Goal: Information Seeking & Learning: Learn about a topic

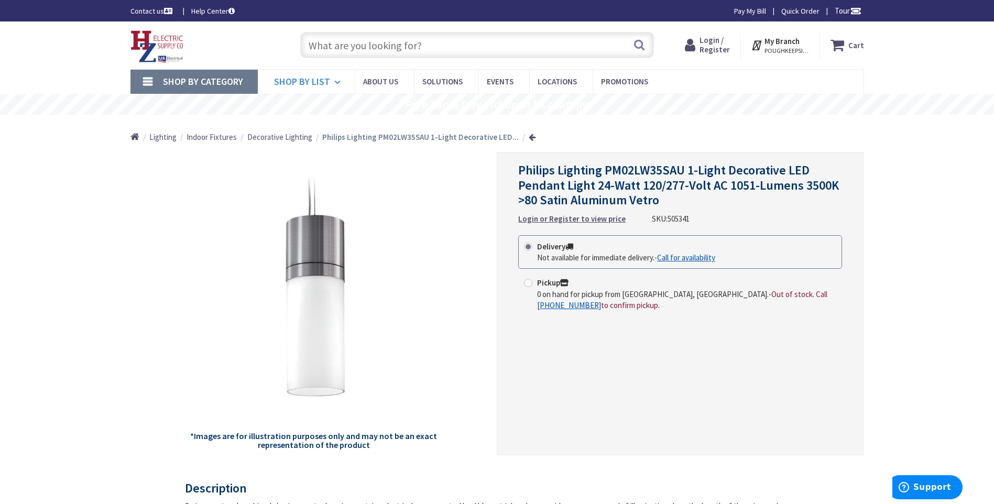
click at [314, 84] on span "Shop By List" at bounding box center [302, 81] width 56 height 12
click at [219, 83] on span "Shop By Category" at bounding box center [203, 81] width 80 height 12
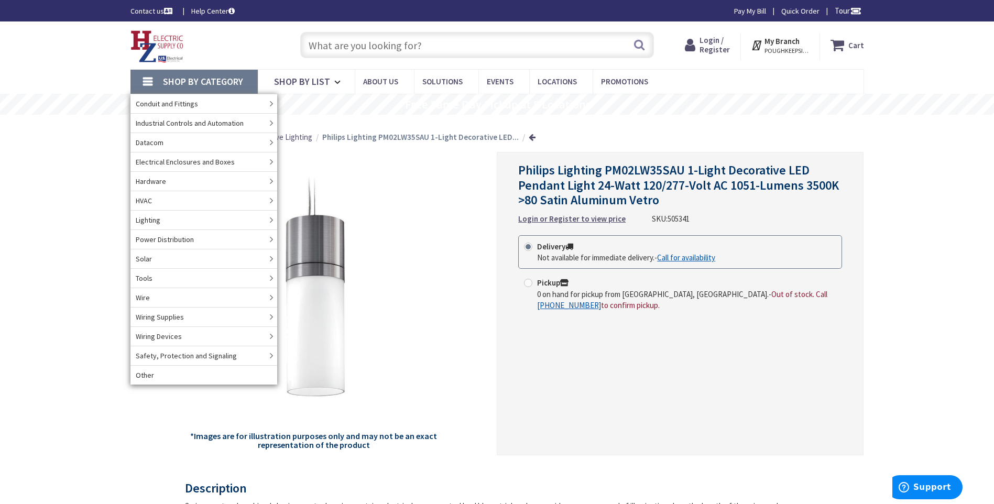
click at [371, 46] on input "text" at bounding box center [477, 45] width 354 height 26
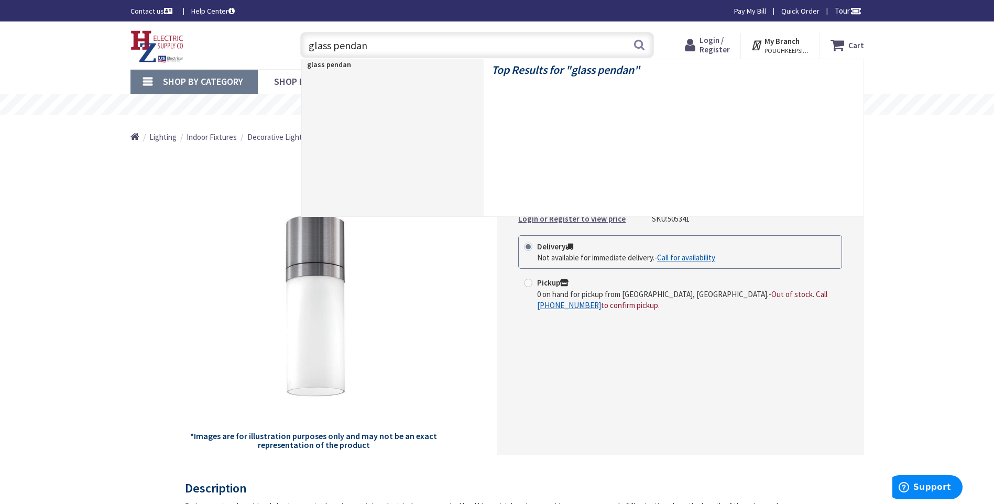
type input "glass pendant"
